Goal: Task Accomplishment & Management: Complete application form

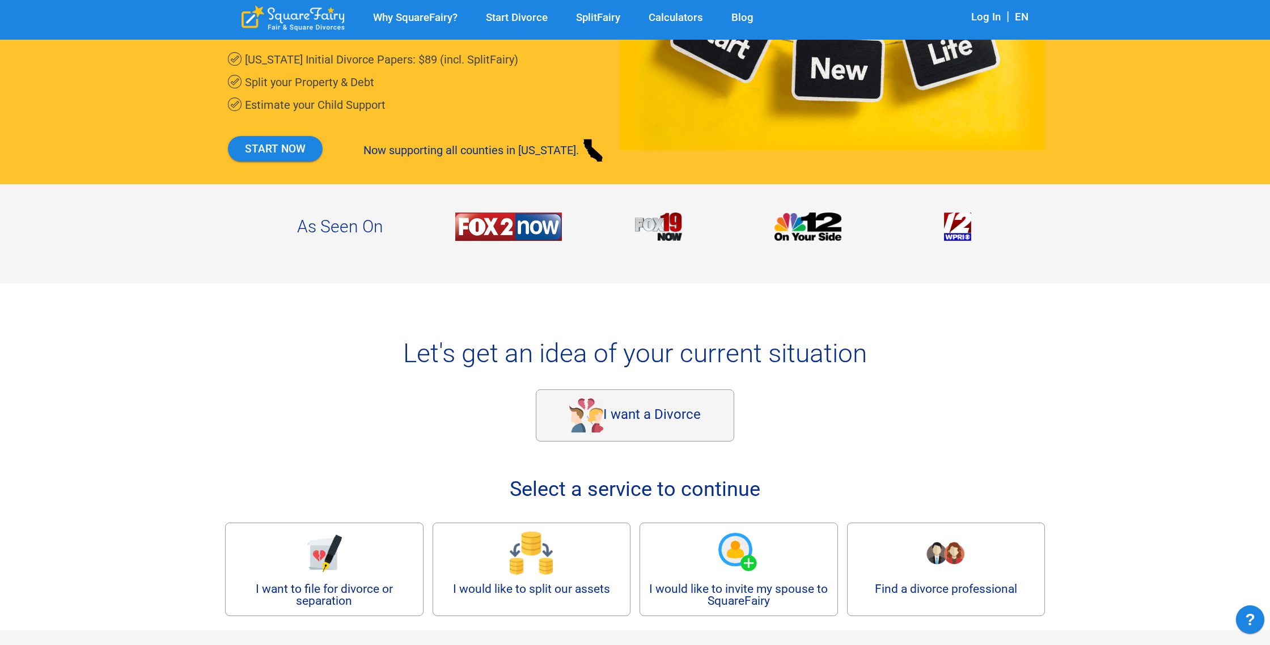
scroll to position [299, 0]
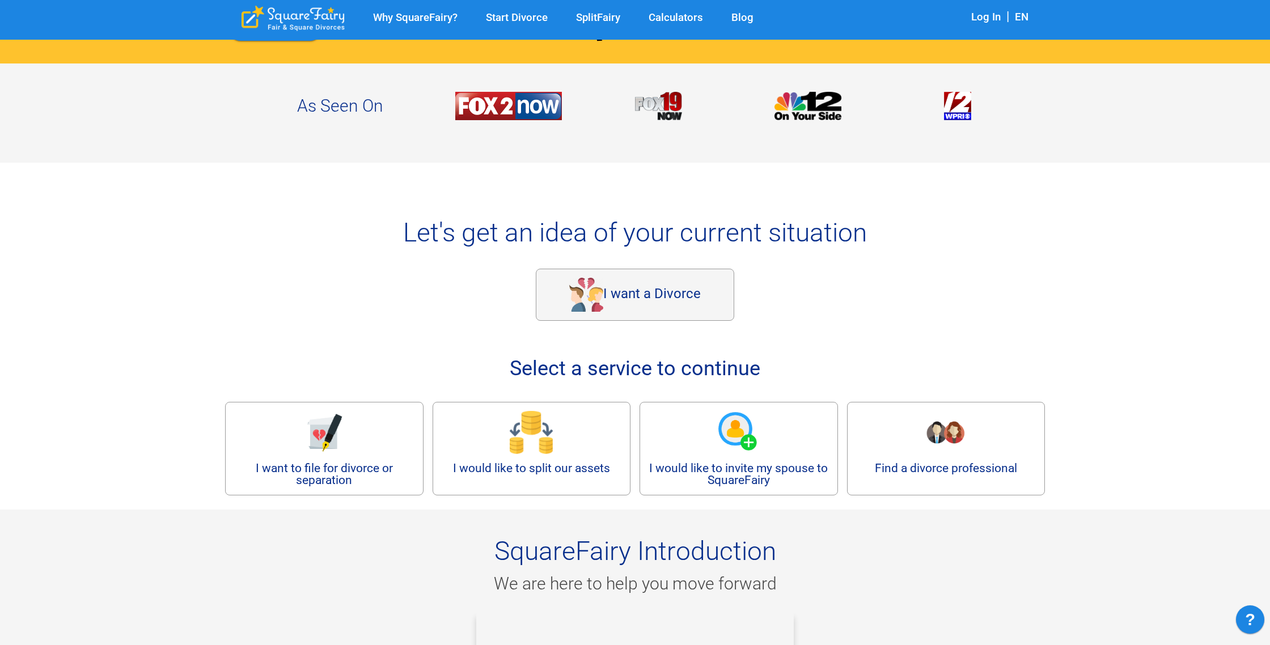
click at [637, 286] on div "I want a Divorce" at bounding box center [635, 295] width 199 height 52
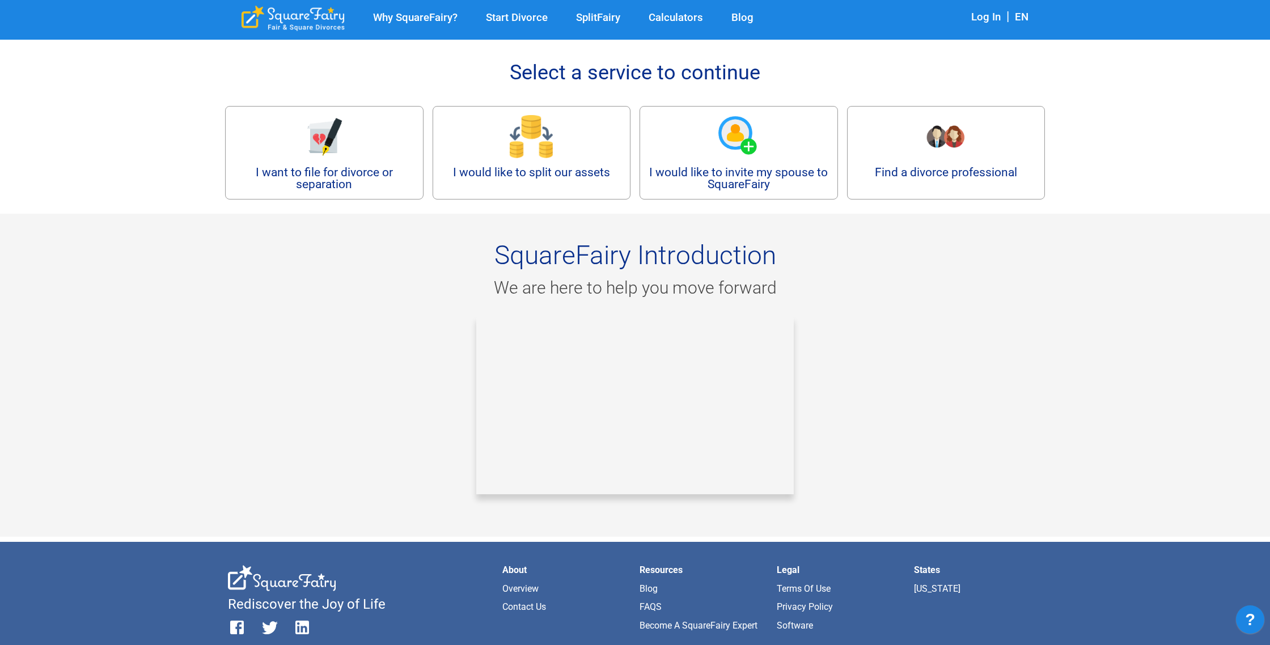
scroll to position [595, 0]
click at [391, 177] on link "I want to file for divorce or separation" at bounding box center [324, 154] width 180 height 76
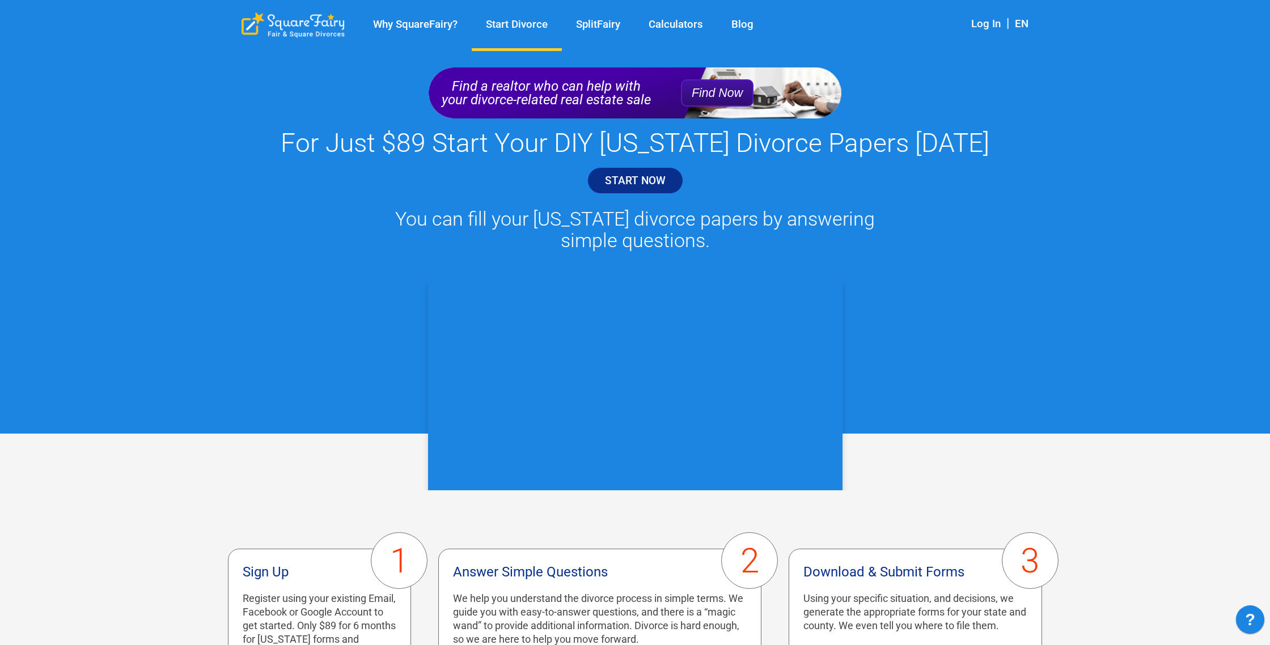
scroll to position [2, 0]
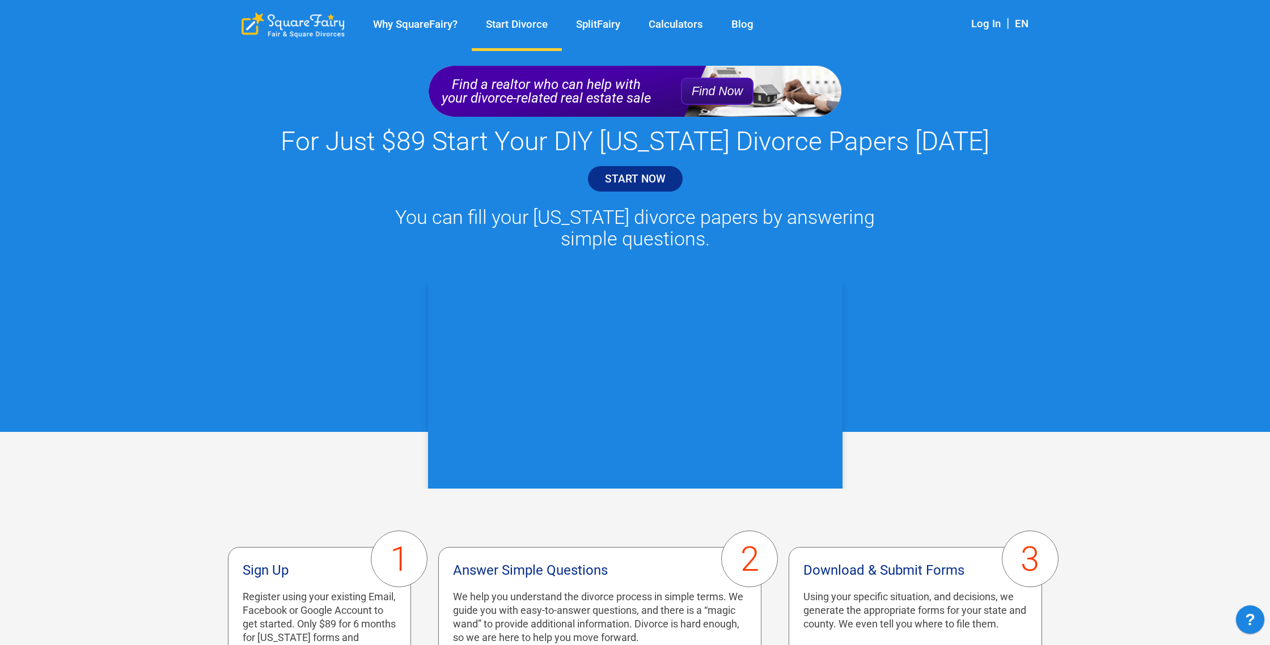
click at [607, 189] on link "START NOW" at bounding box center [636, 179] width 96 height 27
